Goal: Communication & Community: Answer question/provide support

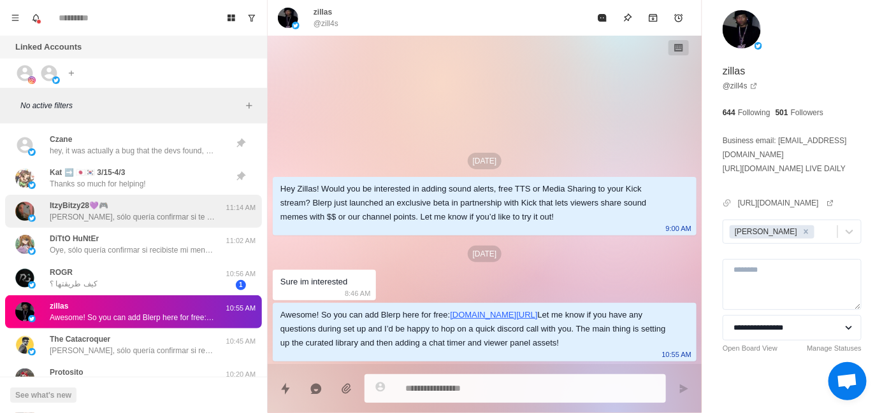
click at [130, 217] on p "[PERSON_NAME], sólo quería confirmar si te llegó mi mensaje 🙈" at bounding box center [133, 216] width 166 height 11
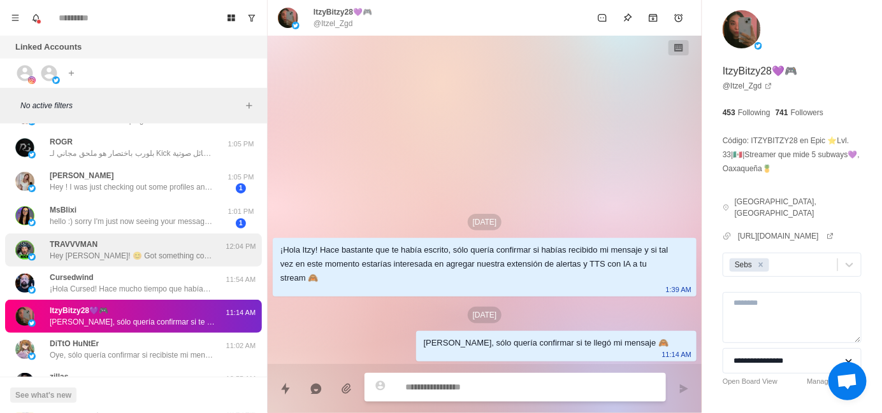
scroll to position [127, 0]
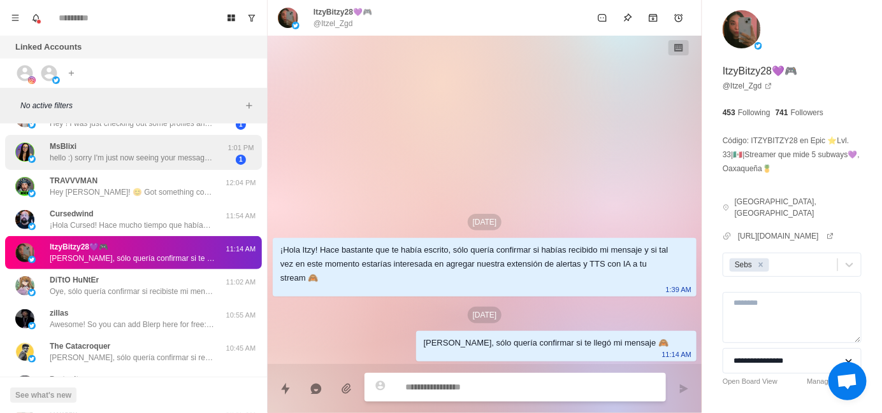
click at [156, 168] on div "MsBlixi hello :) sorry I'm just now seeing your message. i still use blerp on m…" at bounding box center [133, 152] width 257 height 35
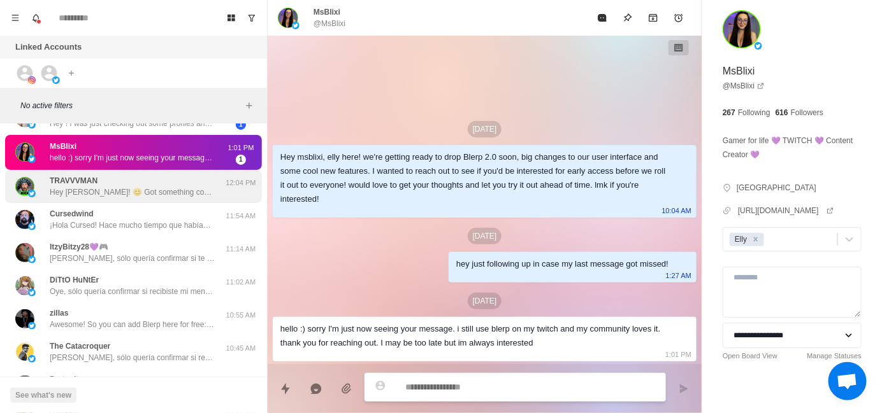
click at [169, 189] on p "Hey [PERSON_NAME]! 😊 Got something cool for your stream that could seriously le…" at bounding box center [133, 192] width 166 height 11
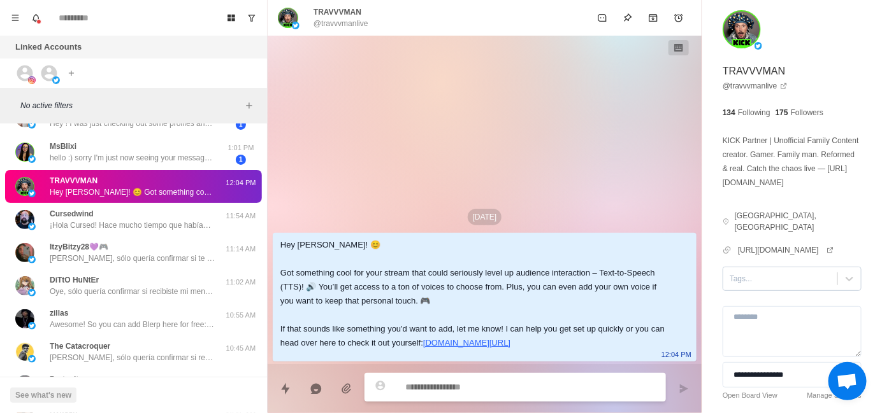
click at [767, 275] on div at bounding box center [779, 279] width 101 height 14
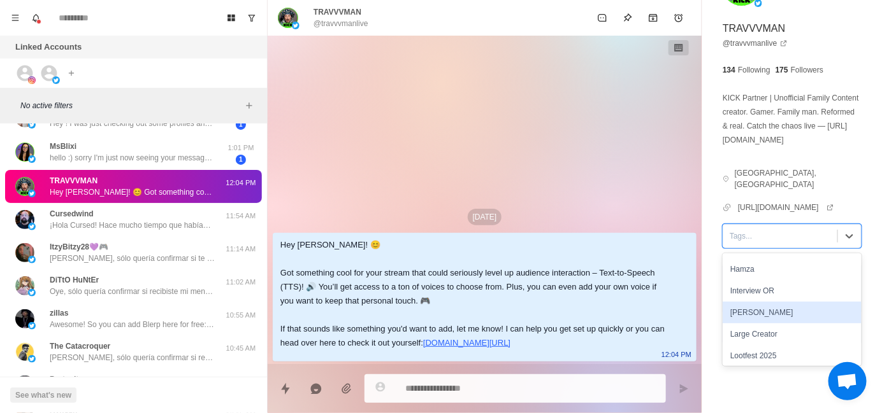
click at [756, 312] on div "[PERSON_NAME]" at bounding box center [791, 313] width 139 height 22
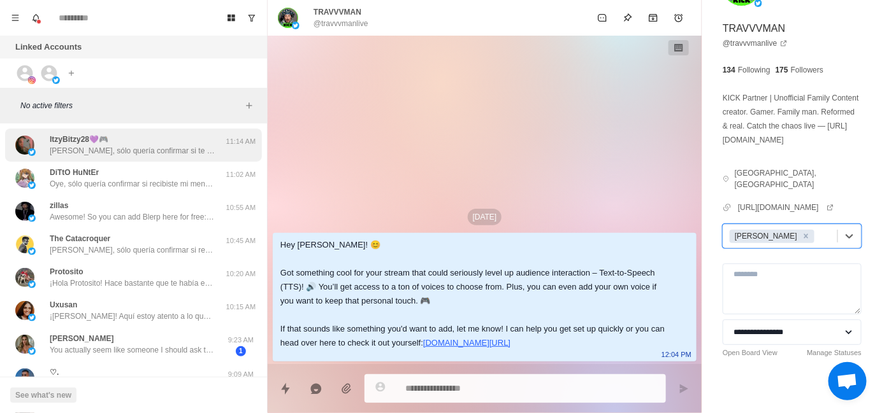
scroll to position [255, 0]
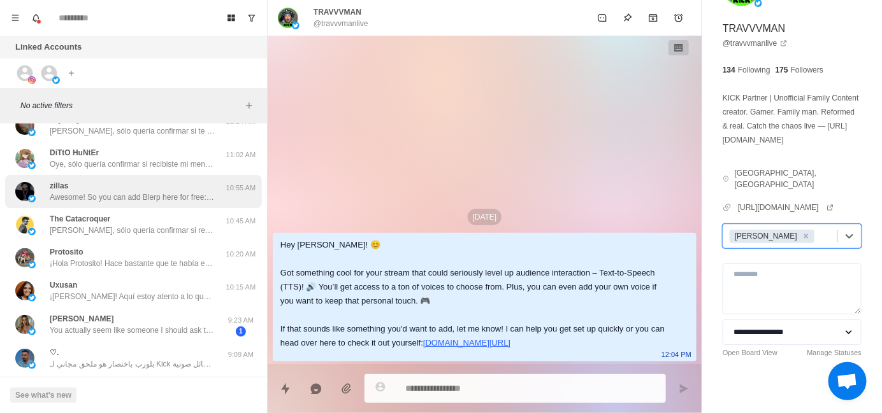
click at [138, 196] on p "Awesome! So you can add Blerp here for free: [URL][DOMAIN_NAME] Let me know if …" at bounding box center [133, 197] width 166 height 11
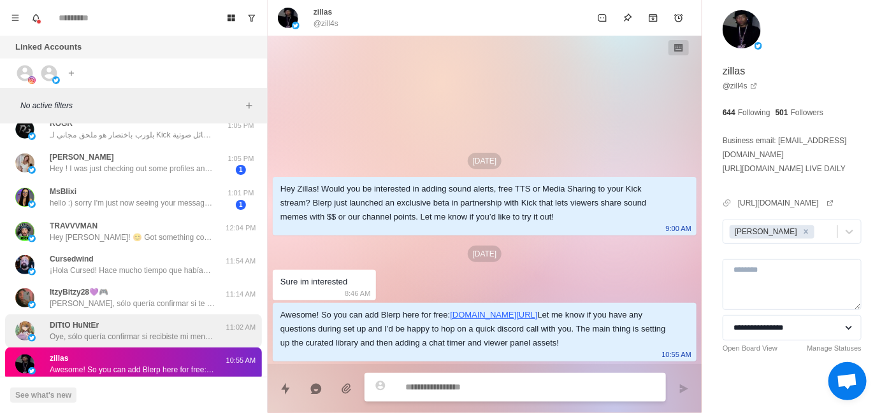
scroll to position [0, 0]
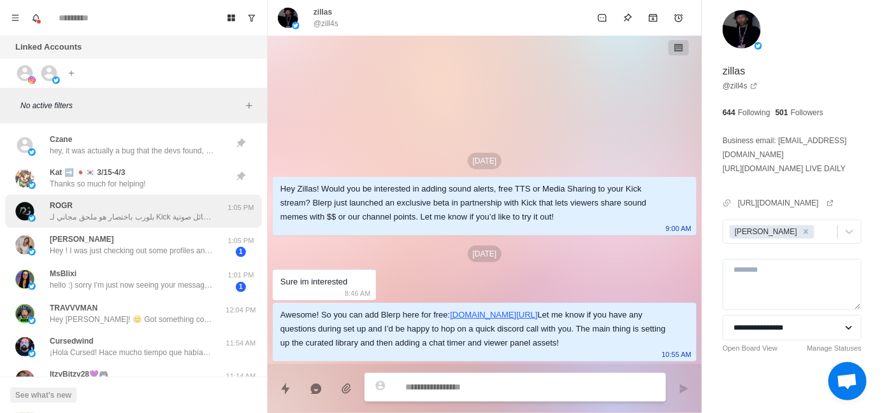
click at [125, 206] on div "ROGR بلورب باختصار هو ملحق مجاني لـ Kick يتيح لجمهورك إرسال رسائل صوتية (TTS) أ…" at bounding box center [133, 211] width 166 height 23
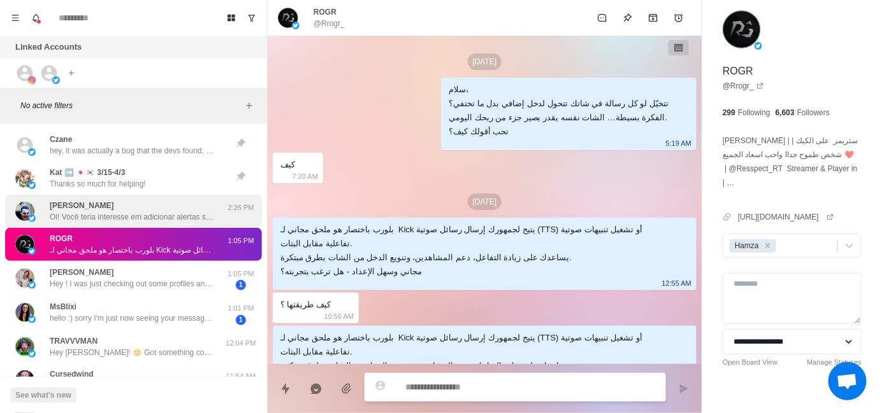
click at [98, 220] on p "Oi! Você teria interesse em adicionar alertas sonoros, TTS com IA grátis ou com…" at bounding box center [133, 216] width 166 height 11
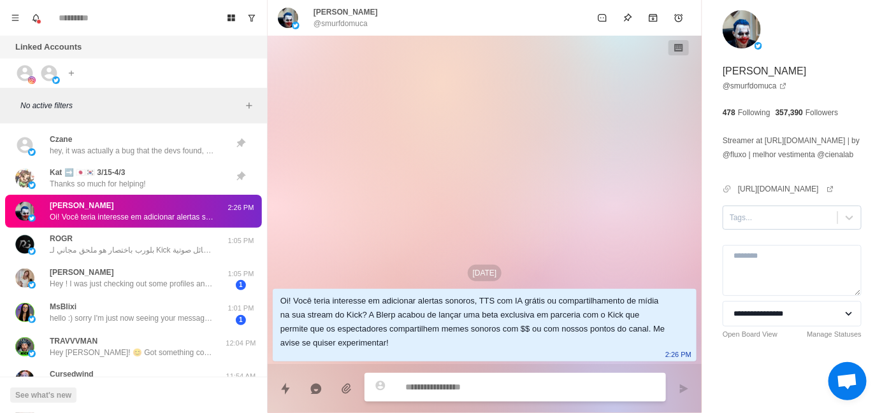
click at [756, 225] on div at bounding box center [779, 218] width 101 height 14
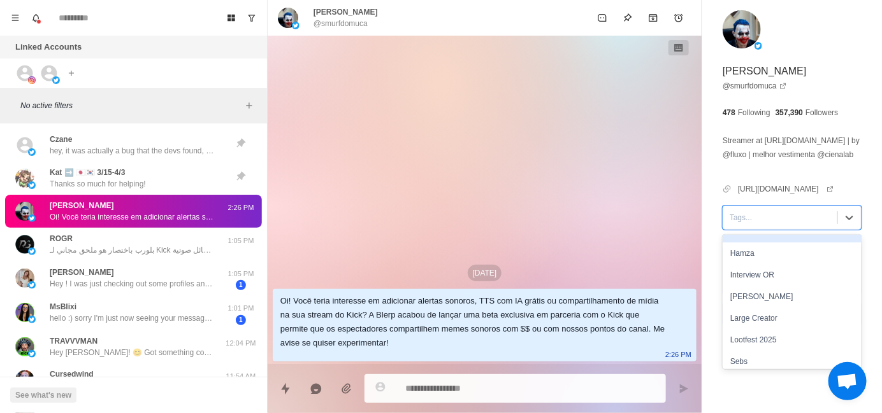
scroll to position [127, 0]
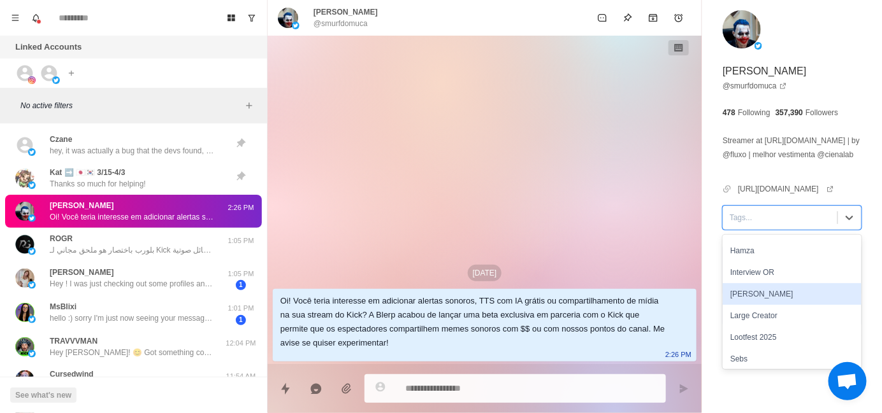
click at [742, 305] on div "[PERSON_NAME]" at bounding box center [791, 294] width 139 height 22
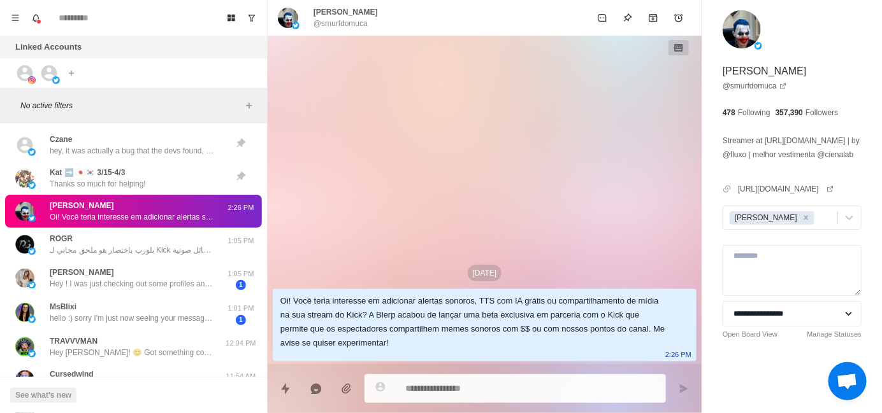
click at [419, 192] on div "[DATE] Oi! Você teria interesse em adicionar alertas sonoros, TTS com IA grátis…" at bounding box center [485, 200] width 434 height 329
type textarea "*"
